Goal: Task Accomplishment & Management: Manage account settings

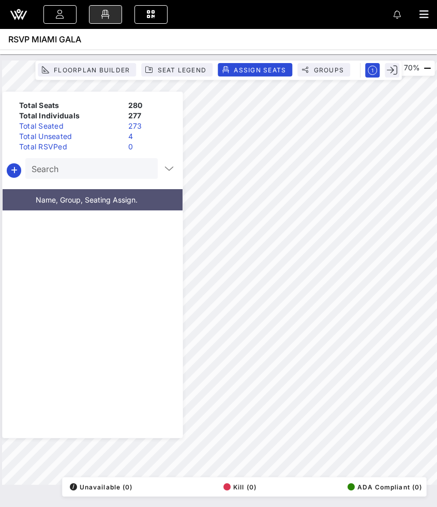
scroll to position [9232, 0]
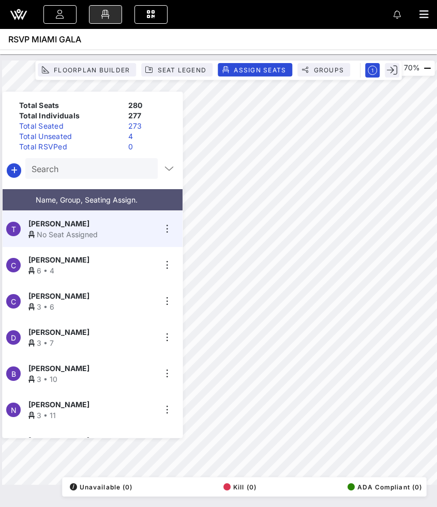
click at [98, 136] on div "Total Unseated" at bounding box center [69, 136] width 109 height 10
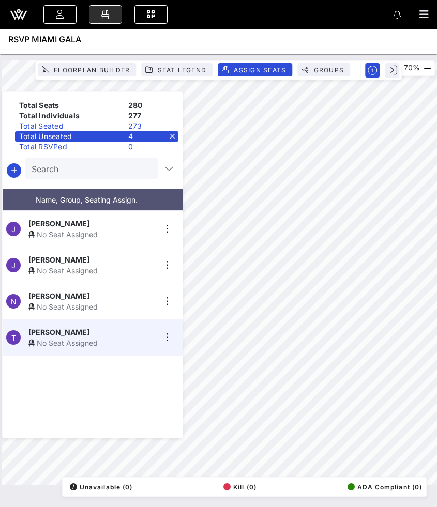
scroll to position [0, 0]
click at [173, 133] on div "Total Unseated 4" at bounding box center [96, 136] width 163 height 10
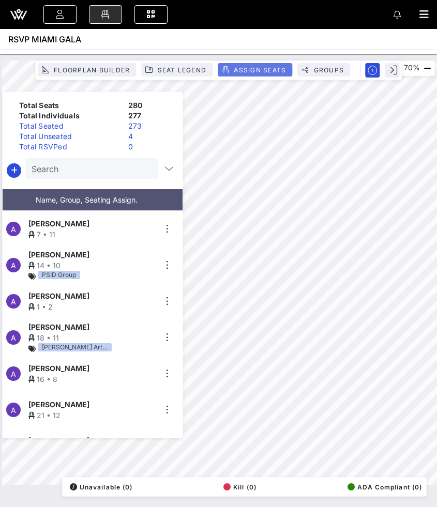
click at [259, 72] on span "Assign Seats" at bounding box center [259, 70] width 53 height 8
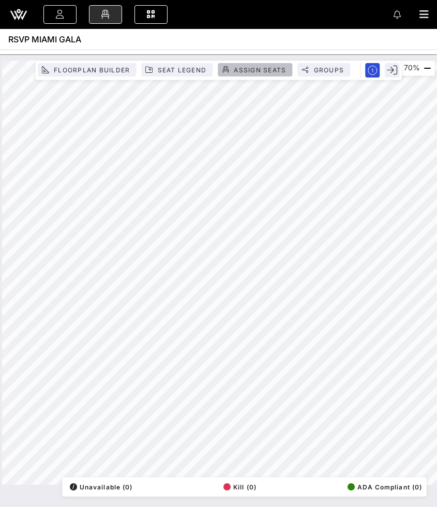
click at [261, 71] on span "Assign Seats" at bounding box center [259, 70] width 53 height 8
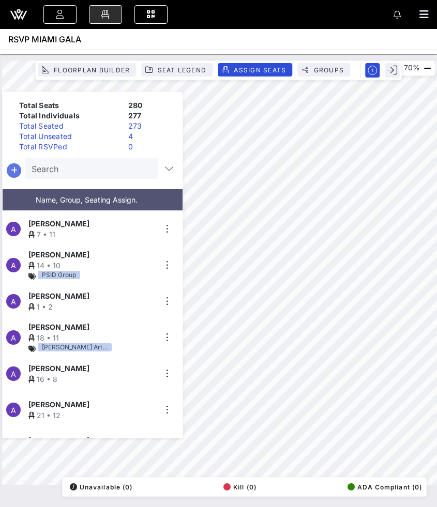
click at [17, 166] on icon "button" at bounding box center [14, 170] width 12 height 12
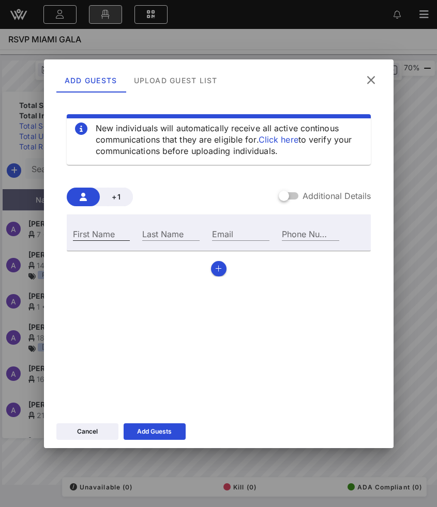
click at [104, 233] on div "First Name" at bounding box center [101, 233] width 57 height 13
type input "s"
type input "U"
type input "[PERSON_NAME]"
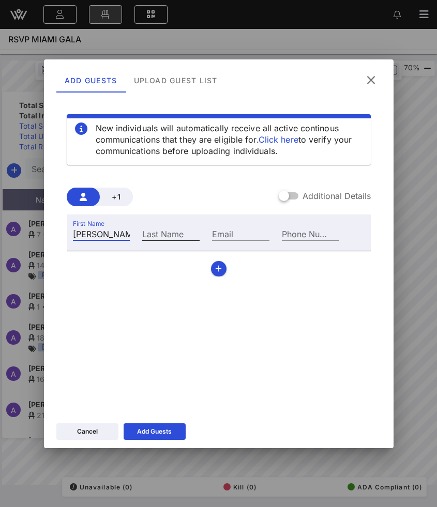
click at [184, 236] on input "Last Name" at bounding box center [170, 233] width 57 height 13
type input "[PERSON_NAME]"
click at [216, 268] on icon "button" at bounding box center [218, 268] width 7 height 7
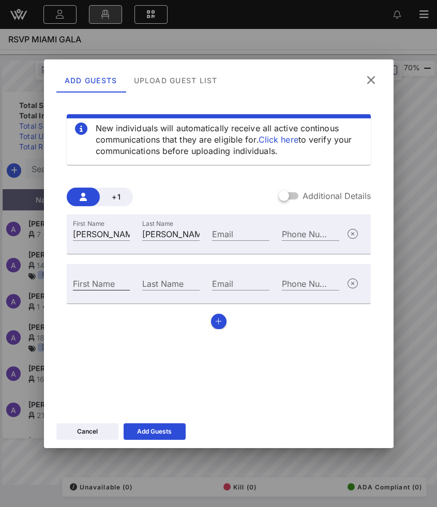
click at [95, 280] on div "First Name" at bounding box center [101, 283] width 57 height 13
type input "Henah"
click at [160, 282] on input "Last Name" at bounding box center [170, 283] width 57 height 13
type input "[PERSON_NAME]"
click at [215, 323] on button "button" at bounding box center [219, 322] width 16 height 16
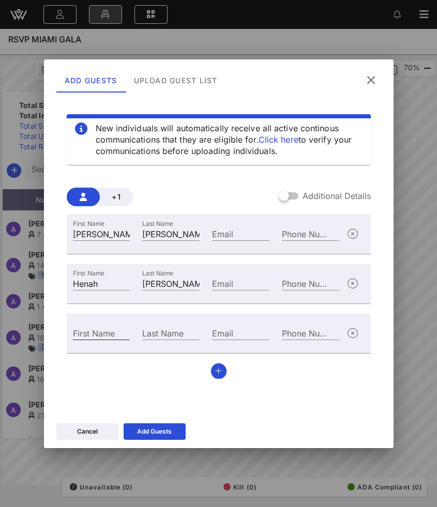
click at [96, 333] on div "First Name" at bounding box center [101, 332] width 57 height 13
type input "[PERSON_NAME]"
click at [159, 334] on input "Last Name" at bounding box center [170, 332] width 57 height 13
type input "[PERSON_NAME]"
click at [222, 374] on button "button" at bounding box center [219, 372] width 16 height 16
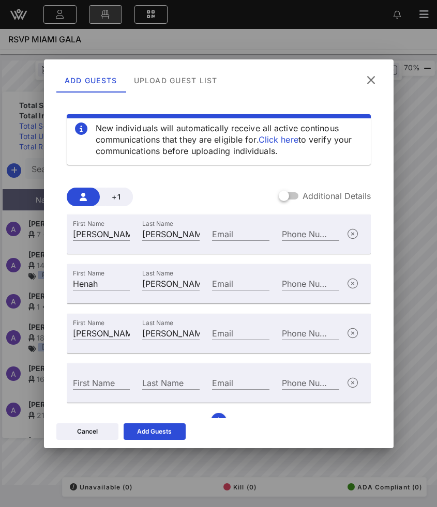
click at [96, 375] on div "First Name" at bounding box center [102, 382] width 70 height 28
click at [96, 383] on input "First Name" at bounding box center [101, 382] width 57 height 13
type input "[PERSON_NAME]"
click at [165, 384] on input "Last Name" at bounding box center [170, 382] width 57 height 13
paste input "[PERSON_NAME]"
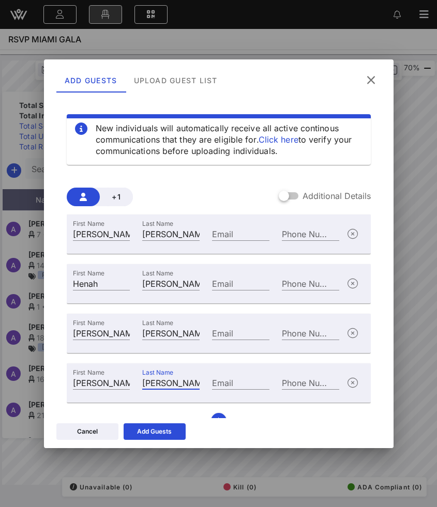
type input "[PERSON_NAME]"
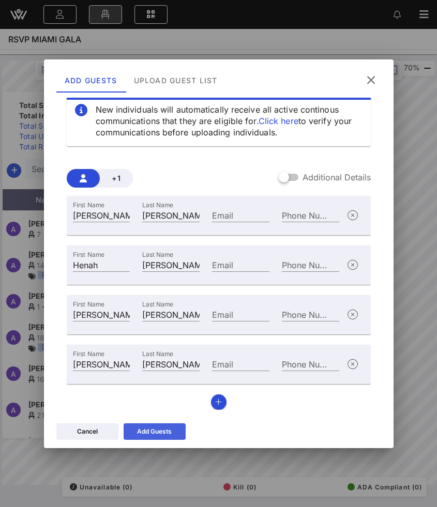
click at [160, 430] on div "Add Guests" at bounding box center [154, 432] width 35 height 10
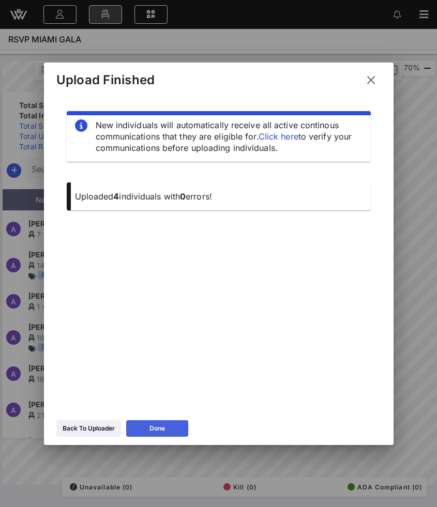
click at [168, 430] on button "Done" at bounding box center [157, 428] width 62 height 17
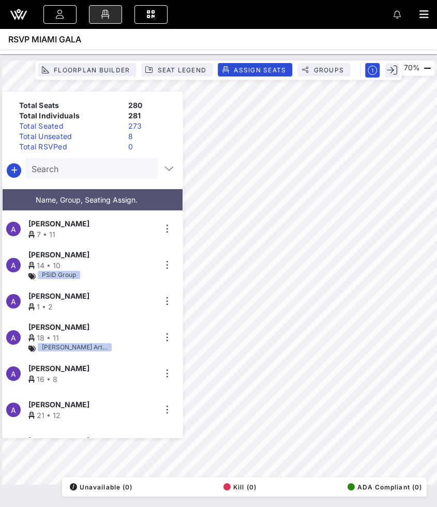
click at [86, 133] on div "Total Unseated" at bounding box center [69, 136] width 109 height 10
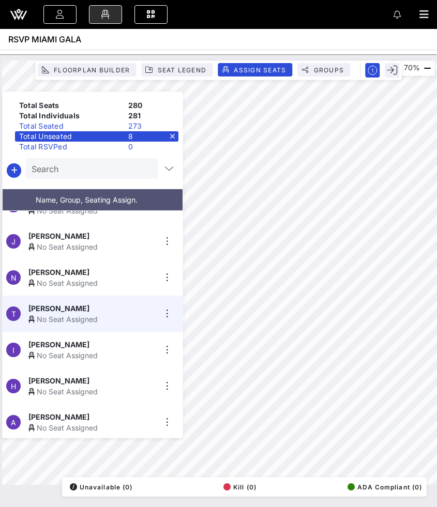
scroll to position [22, 0]
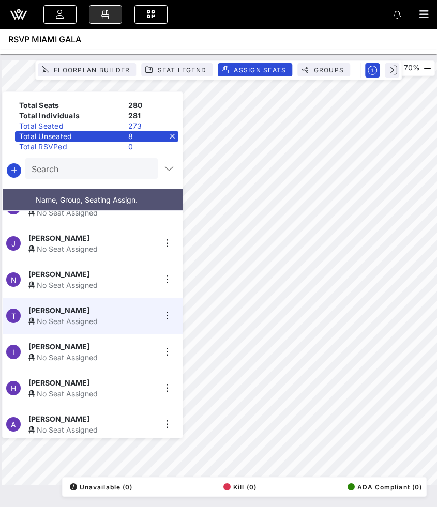
click at [174, 133] on div "Total Unseated 8" at bounding box center [96, 136] width 163 height 10
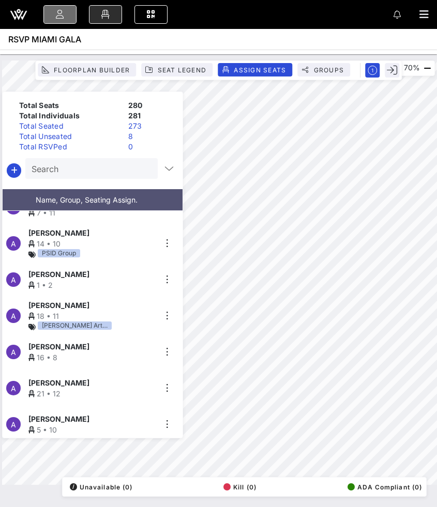
click at [53, 10] on link at bounding box center [59, 14] width 33 height 19
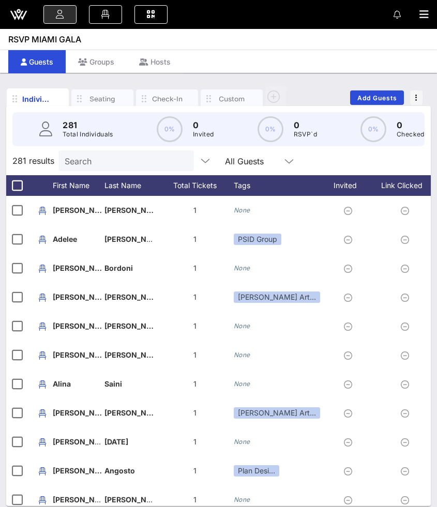
click at [106, 160] on input "Search" at bounding box center [125, 160] width 121 height 13
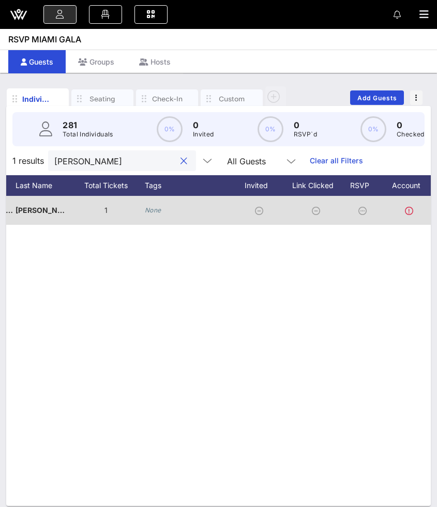
scroll to position [0, 124]
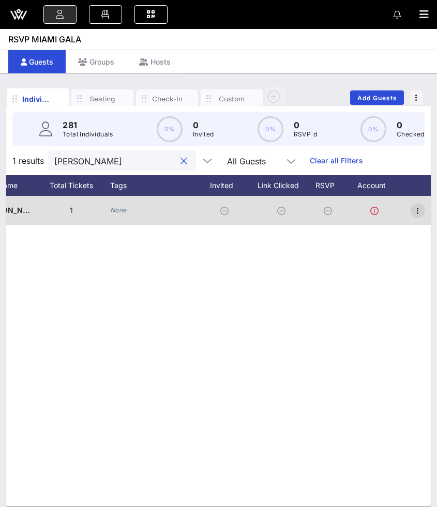
type input "[PERSON_NAME]"
click at [414, 211] on icon "button" at bounding box center [418, 211] width 12 height 12
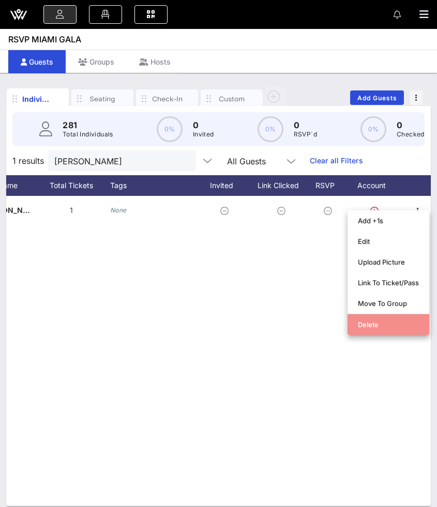
click at [362, 324] on div "Delete" at bounding box center [388, 325] width 61 height 8
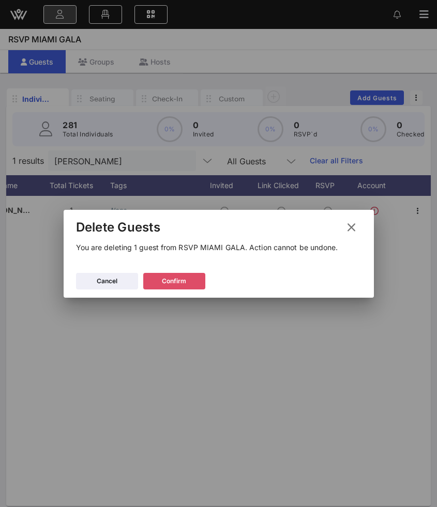
click at [176, 283] on icon at bounding box center [174, 281] width 7 height 6
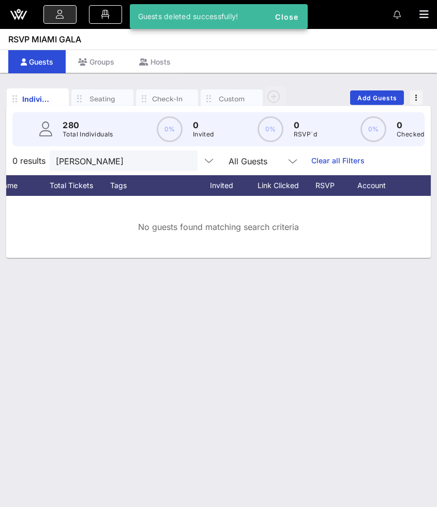
click at [173, 167] on div "[PERSON_NAME] All Guests" at bounding box center [177, 161] width 255 height 21
click at [182, 164] on button "clear icon" at bounding box center [185, 161] width 7 height 10
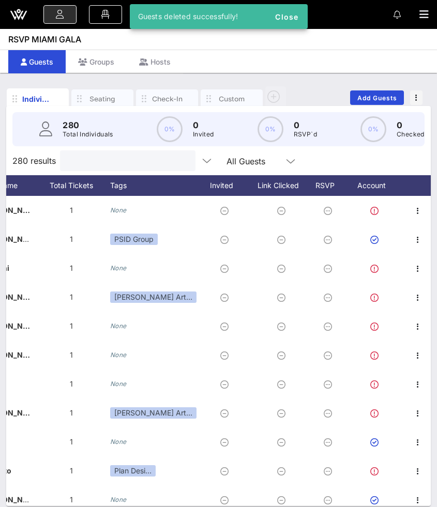
click at [125, 164] on input "text" at bounding box center [126, 160] width 121 height 13
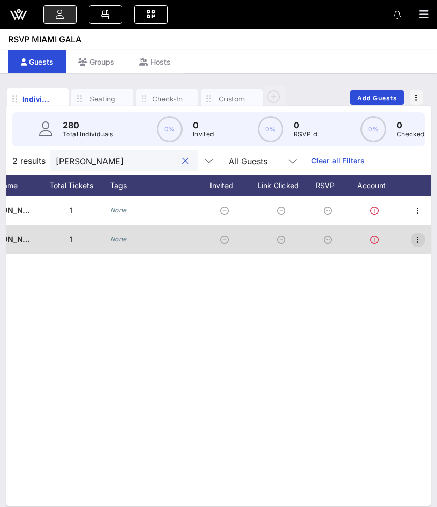
type input "[PERSON_NAME]"
click at [423, 238] on icon "button" at bounding box center [418, 240] width 12 height 12
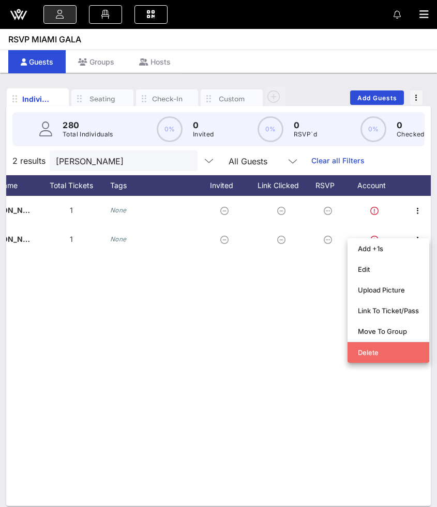
click at [382, 346] on div "Delete" at bounding box center [388, 352] width 61 height 17
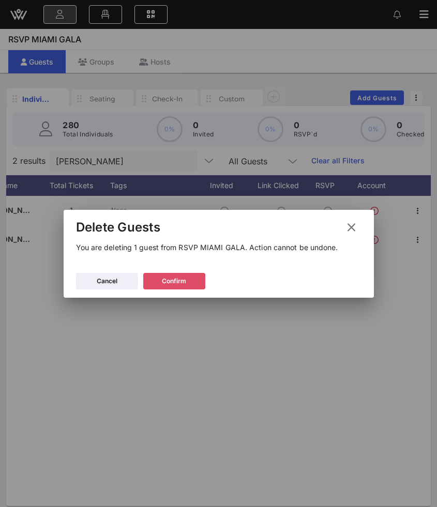
click at [181, 287] on button "Confirm" at bounding box center [174, 281] width 62 height 17
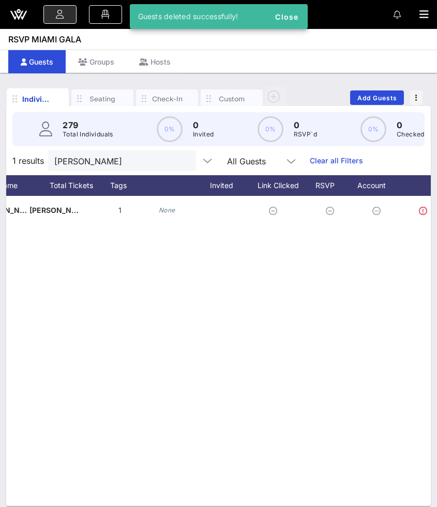
scroll to position [0, 0]
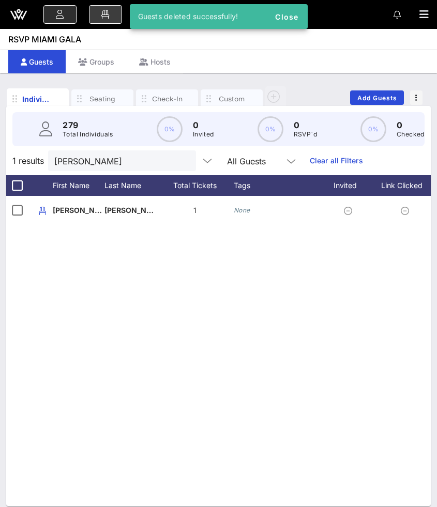
click at [107, 14] on icon at bounding box center [105, 14] width 11 height 1
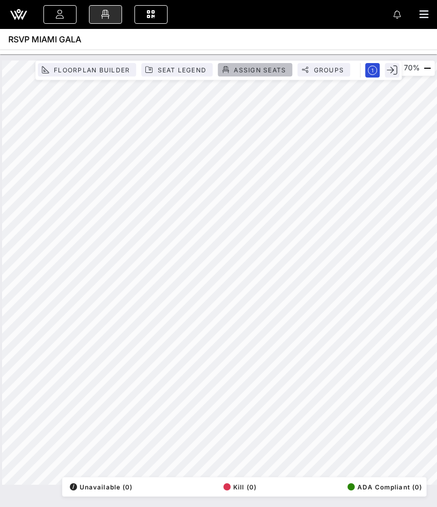
click at [254, 71] on span "Assign Seats" at bounding box center [259, 70] width 53 height 8
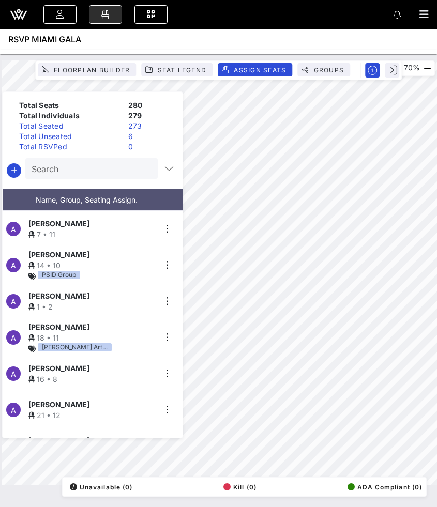
click at [91, 135] on div "Total Unseated" at bounding box center [69, 136] width 109 height 10
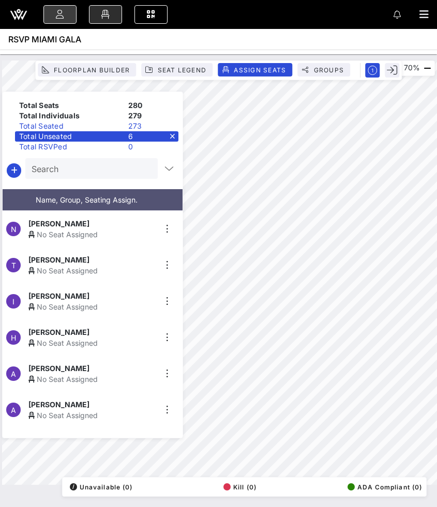
click at [64, 15] on icon at bounding box center [59, 14] width 11 height 1
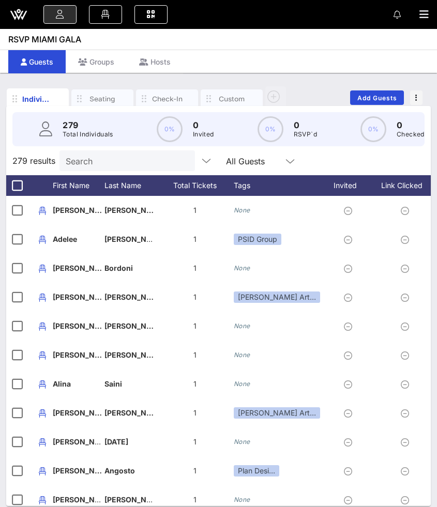
click at [102, 166] on input "Search" at bounding box center [126, 160] width 121 height 13
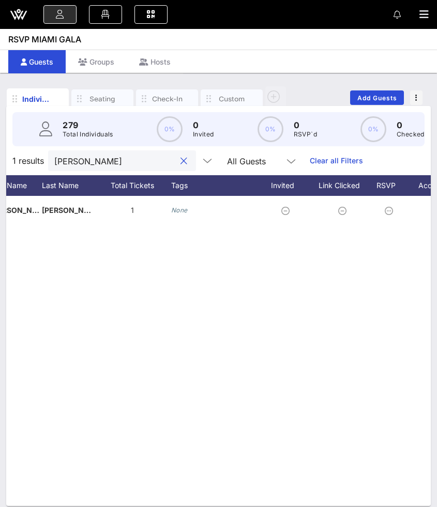
scroll to position [0, 124]
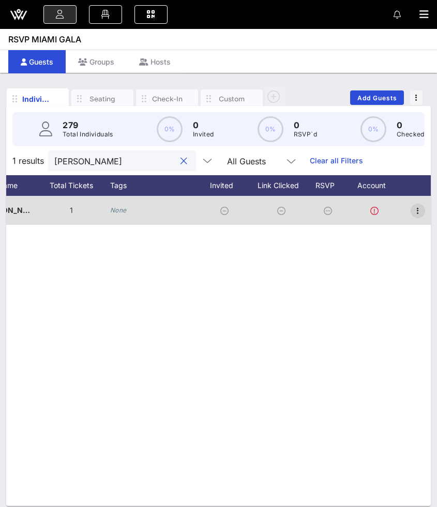
type input "[PERSON_NAME]"
click at [422, 211] on icon "button" at bounding box center [418, 211] width 12 height 12
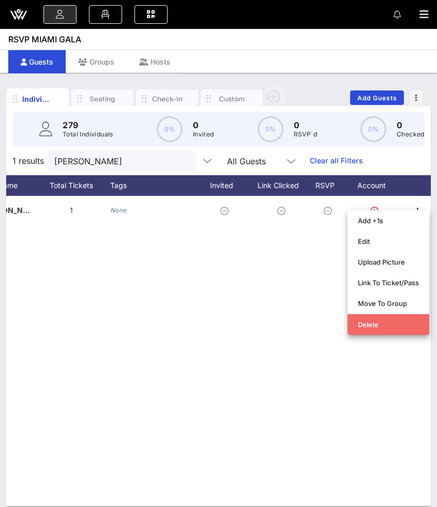
click at [367, 330] on div "Delete" at bounding box center [388, 325] width 61 height 17
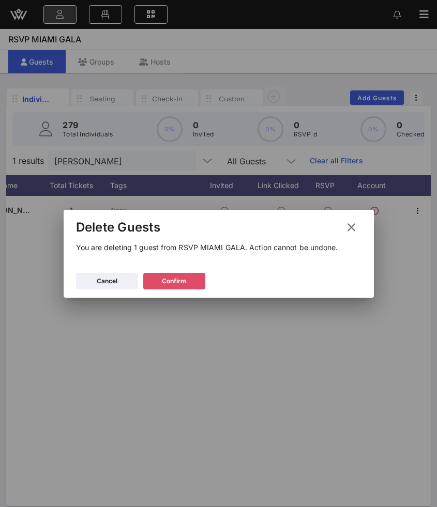
click at [169, 282] on div "Confirm" at bounding box center [174, 281] width 24 height 10
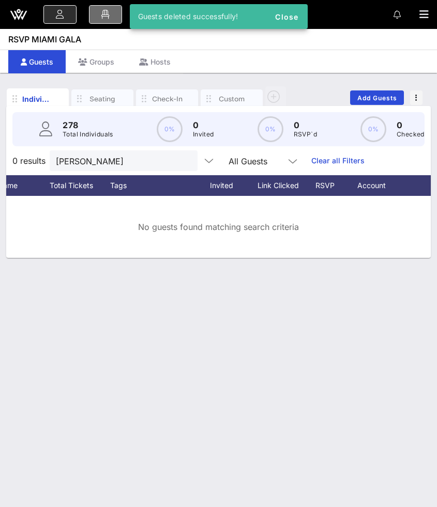
click at [102, 10] on link at bounding box center [105, 14] width 33 height 19
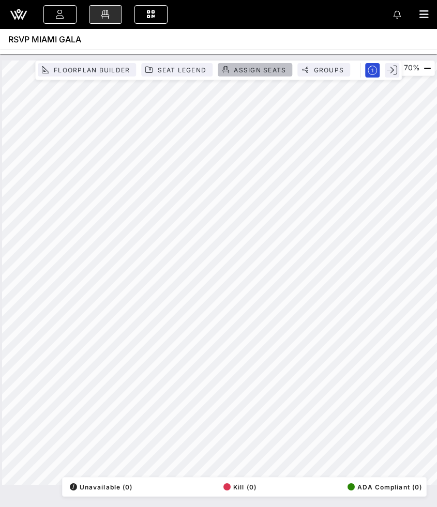
click at [255, 69] on span "Assign Seats" at bounding box center [259, 70] width 53 height 8
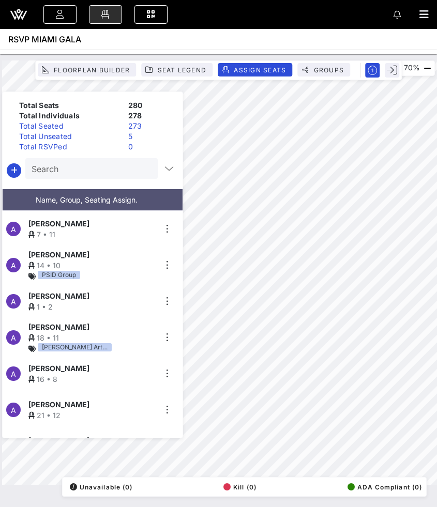
click at [82, 133] on div "Total Unseated" at bounding box center [69, 136] width 109 height 10
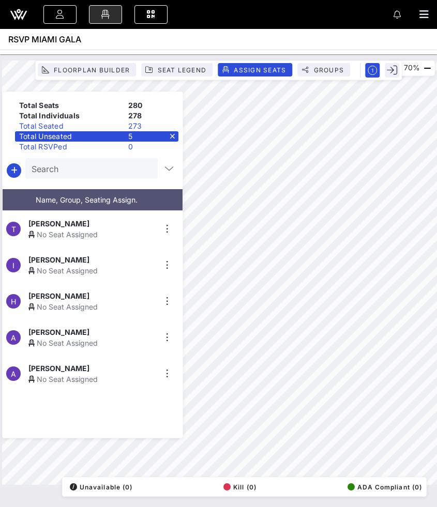
click at [82, 133] on div "Total Unseated" at bounding box center [69, 136] width 109 height 10
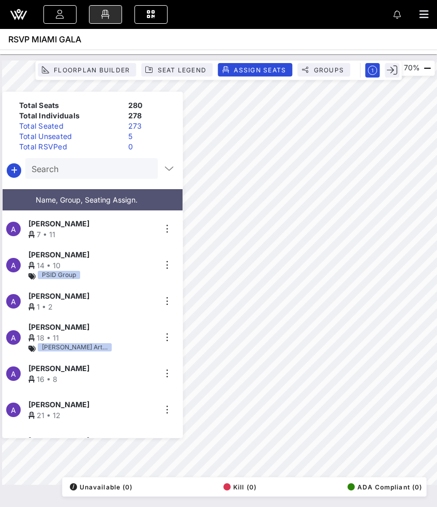
click at [77, 145] on div "Total RSVPed" at bounding box center [69, 147] width 109 height 10
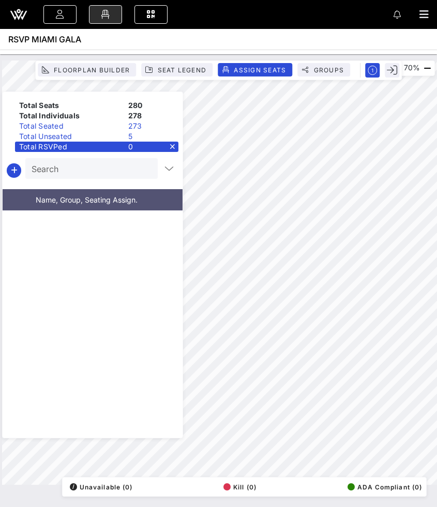
click at [95, 132] on div "Total Unseated" at bounding box center [69, 136] width 109 height 10
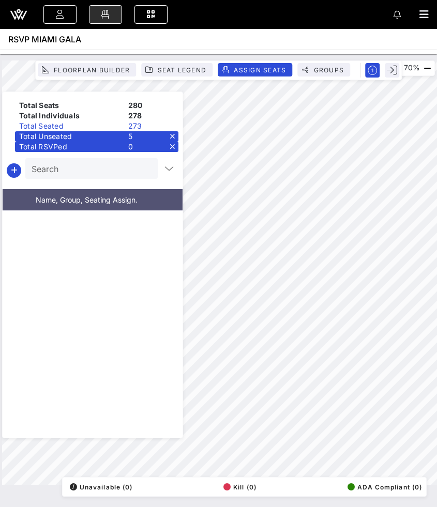
click at [174, 145] on div "Total RSVPed 0" at bounding box center [96, 147] width 163 height 10
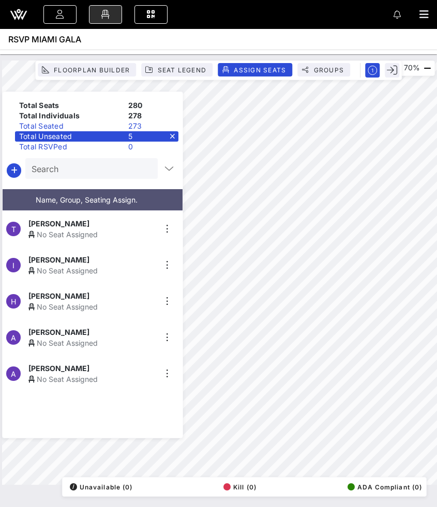
click at [174, 137] on div "Total Unseated 5" at bounding box center [96, 136] width 163 height 10
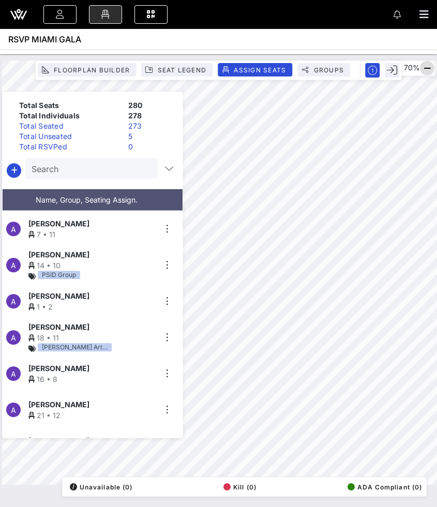
click at [427, 68] on icon "button" at bounding box center [427, 68] width 12 height 12
click at [106, 127] on div "Total Seated" at bounding box center [69, 126] width 109 height 10
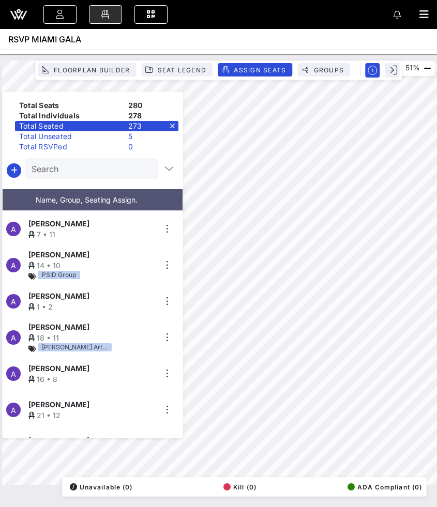
click at [172, 125] on div "Total Seated 273" at bounding box center [96, 126] width 163 height 10
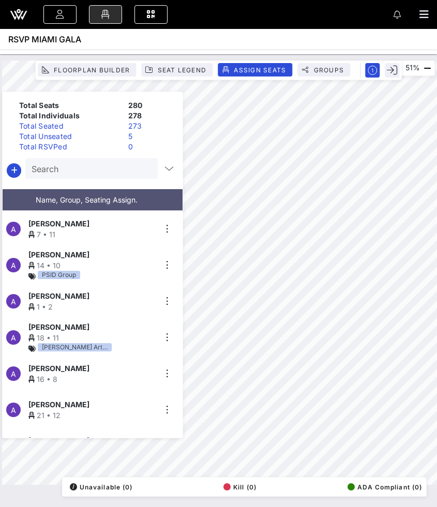
click at [92, 139] on div "Total Unseated" at bounding box center [69, 136] width 109 height 10
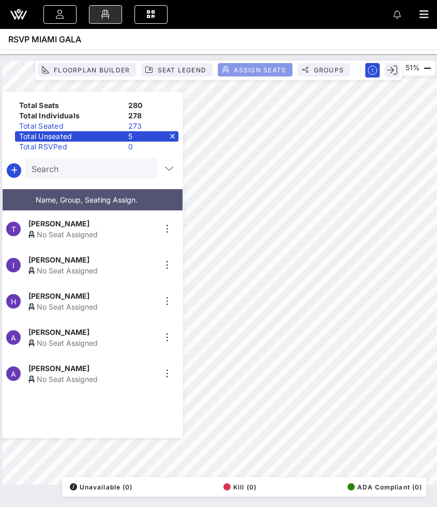
click at [250, 66] on span "Assign Seats" at bounding box center [259, 70] width 53 height 8
